Goal: Find contact information: Find contact information

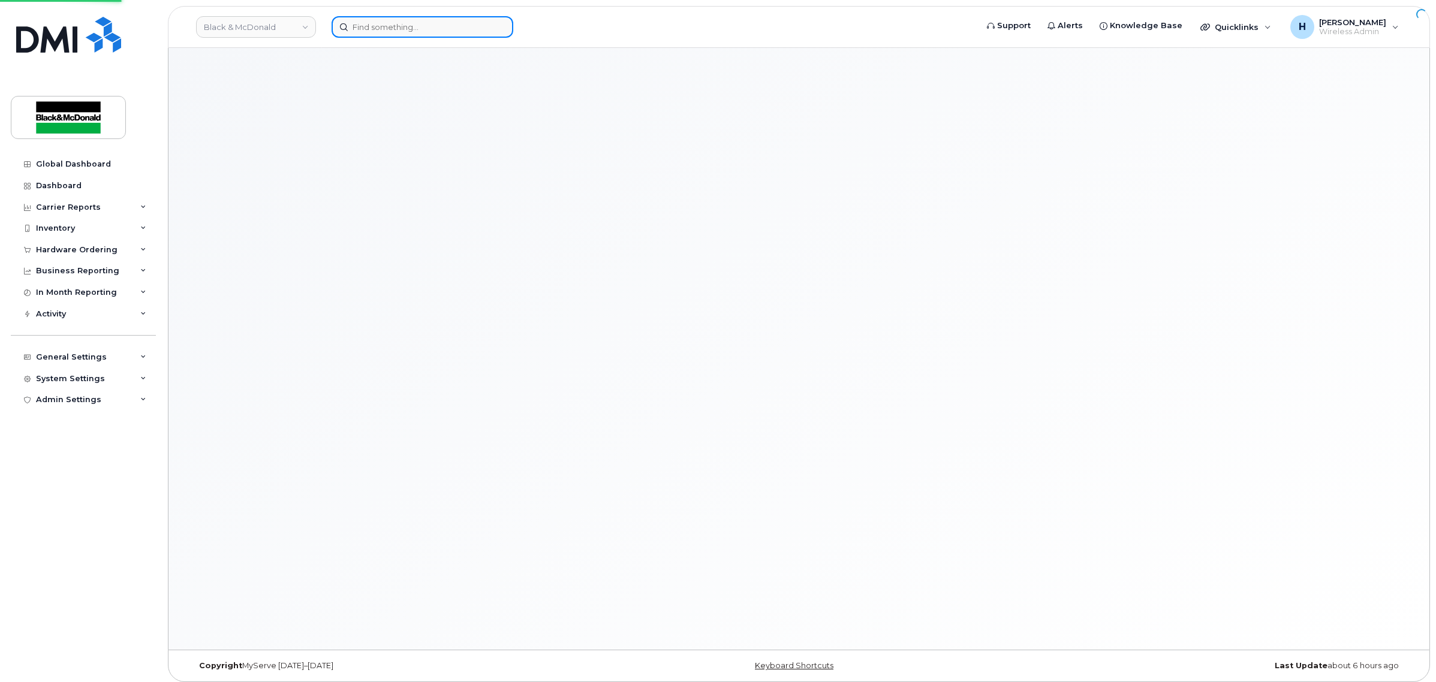
click at [378, 28] on input at bounding box center [423, 27] width 182 height 22
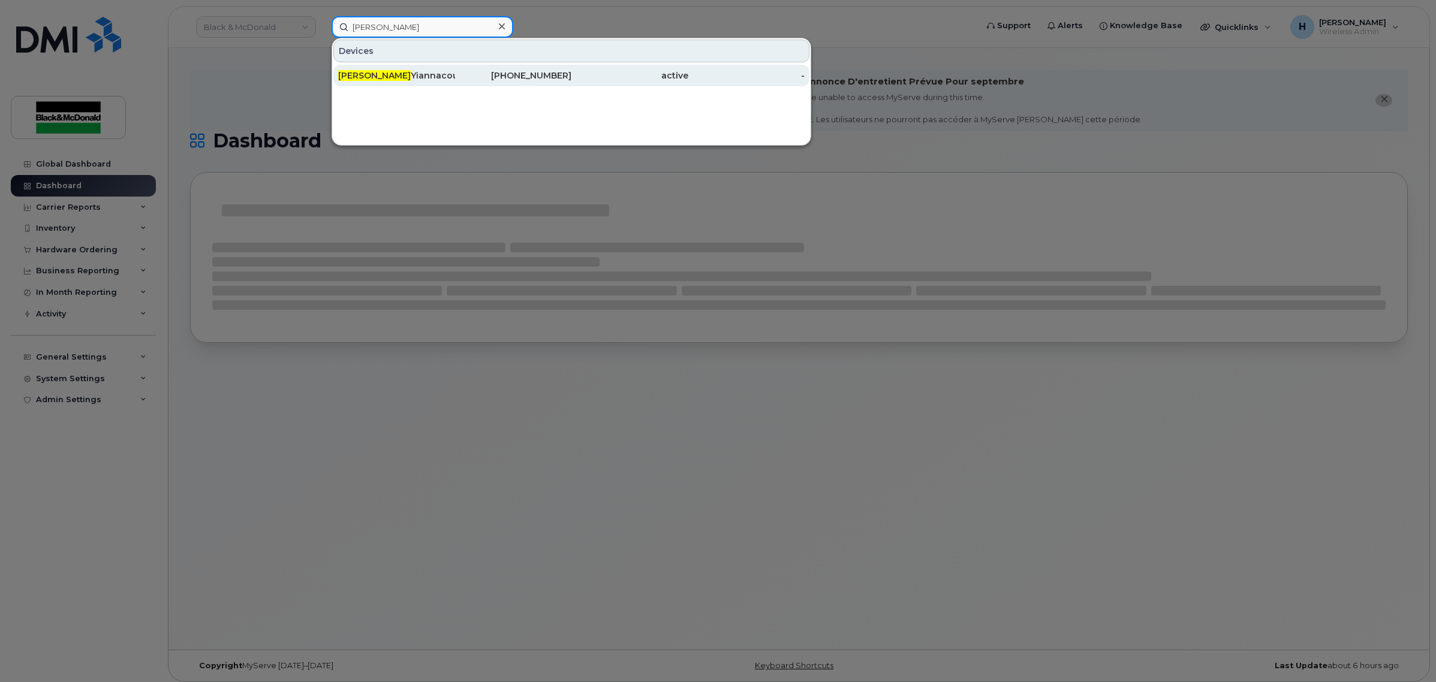
type input "[PERSON_NAME]"
click at [408, 70] on div "[PERSON_NAME]" at bounding box center [396, 76] width 117 height 12
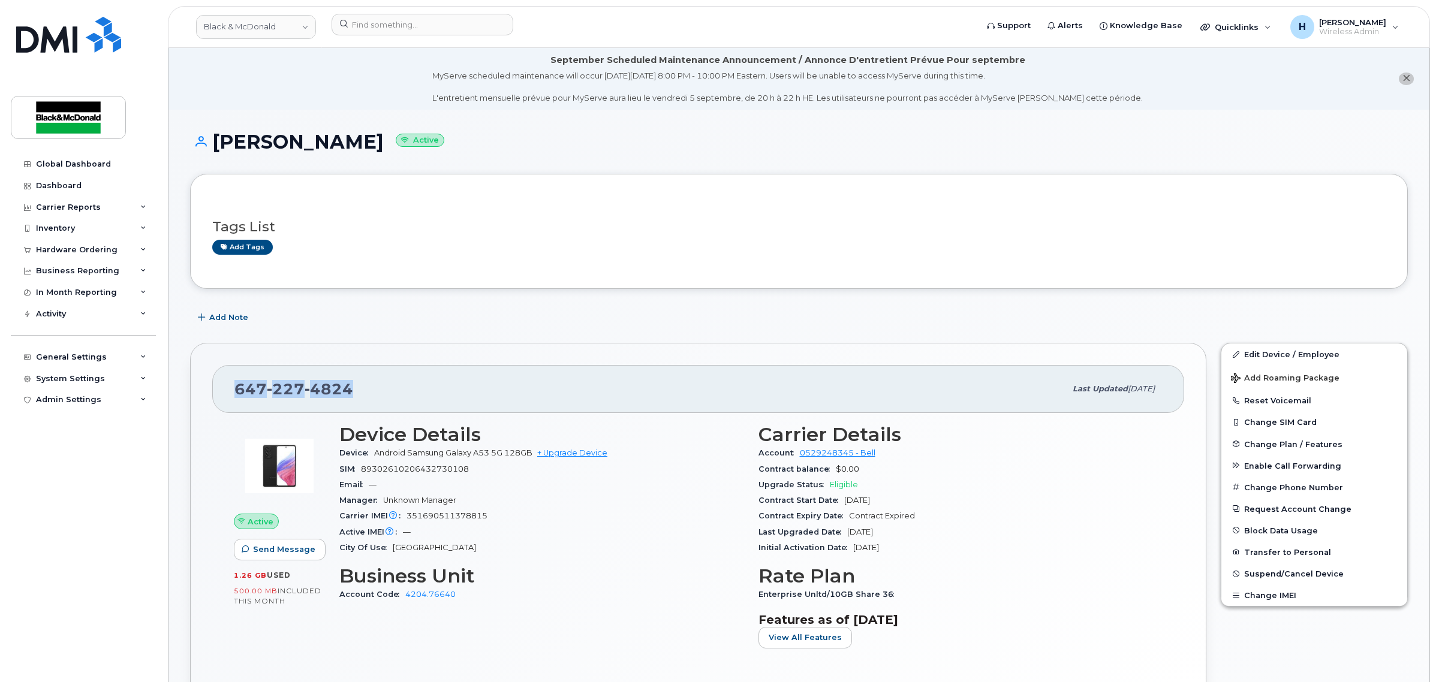
drag, startPoint x: 352, startPoint y: 391, endPoint x: 233, endPoint y: 394, distance: 119.4
click at [233, 394] on div "647 227 4824 Last updated May 14, 2025" at bounding box center [698, 389] width 972 height 48
copy span "647 227 4824"
drag, startPoint x: 219, startPoint y: 136, endPoint x: 404, endPoint y: 142, distance: 184.8
click at [404, 142] on h1 "Andreas Yiannacou Active" at bounding box center [799, 141] width 1218 height 21
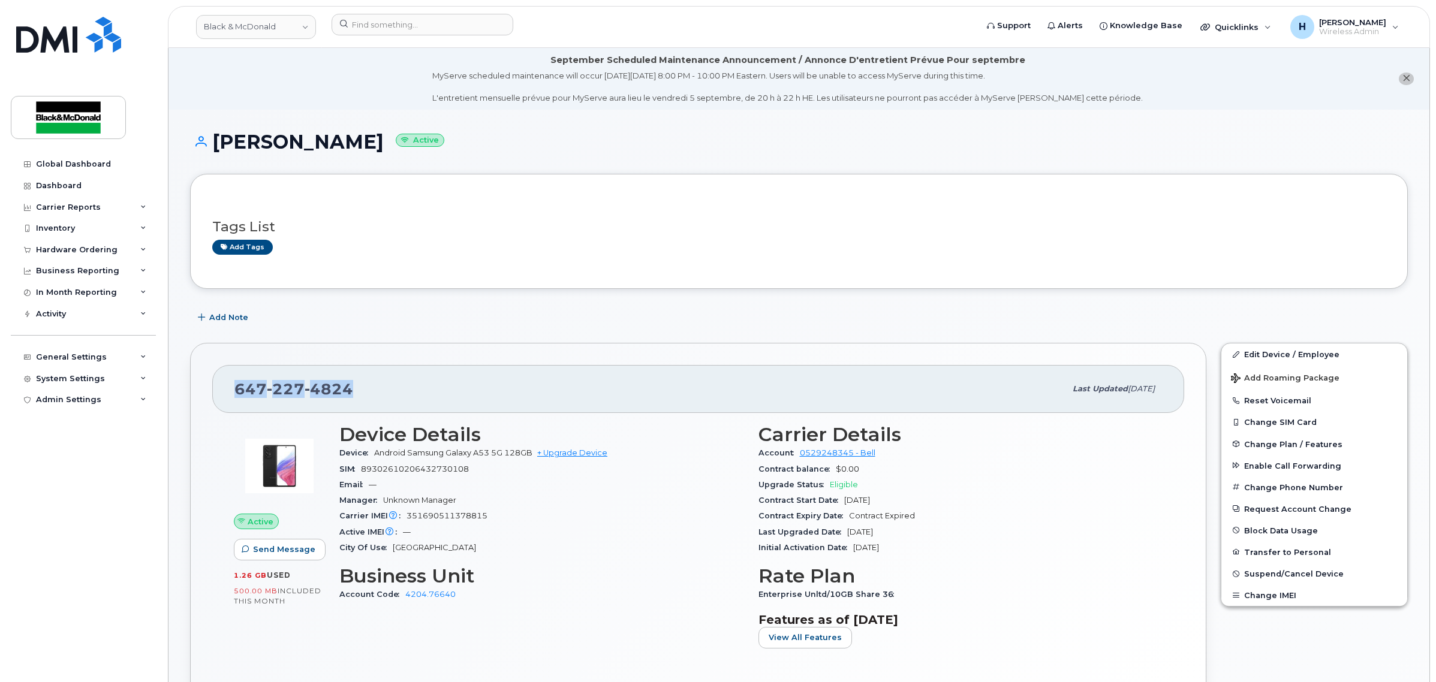
copy h1 "Andreas Yiannacou"
drag, startPoint x: 237, startPoint y: 390, endPoint x: 357, endPoint y: 391, distance: 119.9
click at [357, 391] on div "647 227 4824" at bounding box center [649, 389] width 831 height 25
copy span "647 227 4824"
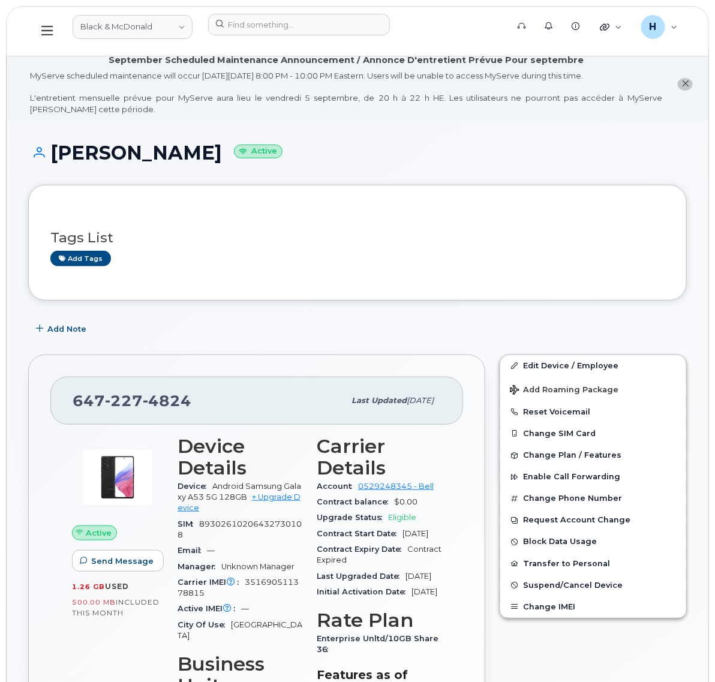
click at [243, 249] on div "Tags List Add tags" at bounding box center [357, 242] width 614 height 46
